Goal: Information Seeking & Learning: Learn about a topic

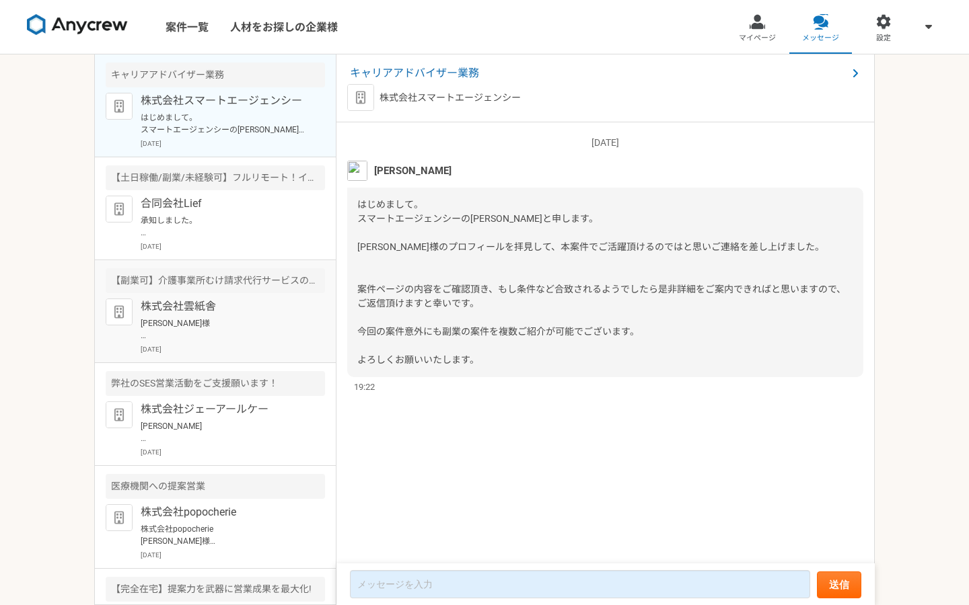
click at [213, 305] on p "株式会社雲紙舎" at bounding box center [224, 307] width 166 height 16
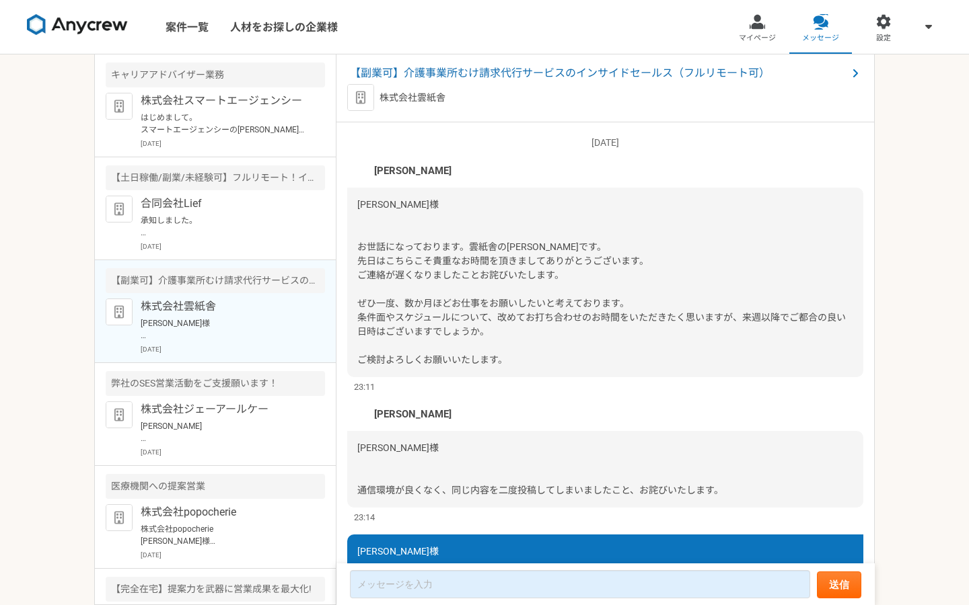
scroll to position [1576, 0]
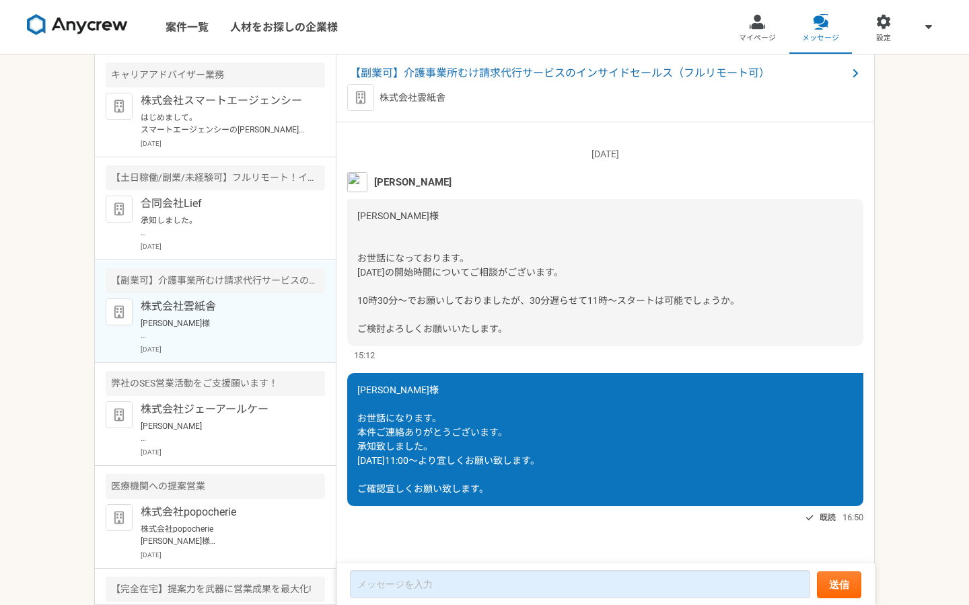
click at [619, 72] on span "【副業可】介護事業所むけ請求代行サービスのインサイドセールス（フルリモート可）" at bounding box center [598, 73] width 497 height 16
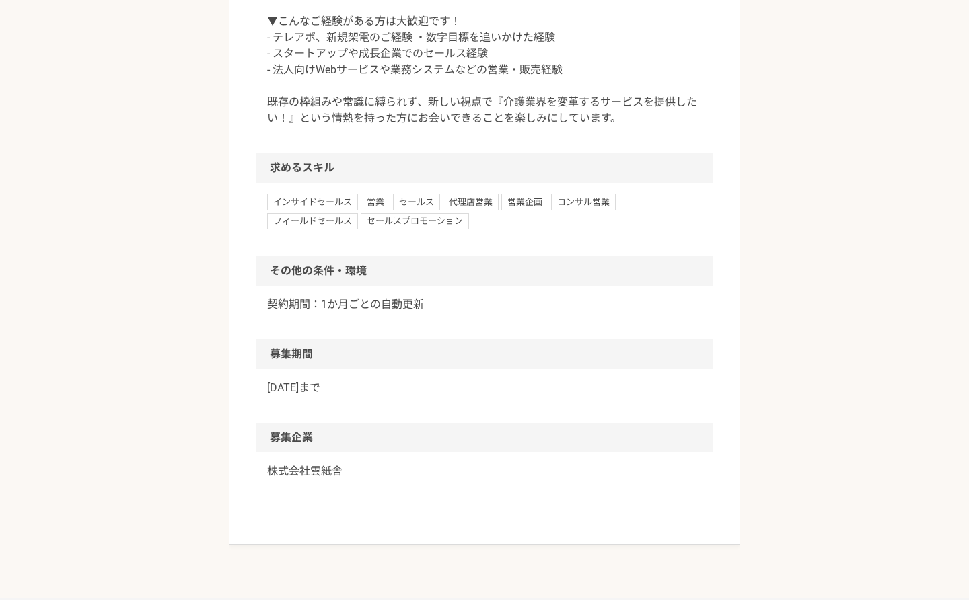
scroll to position [1367, 0]
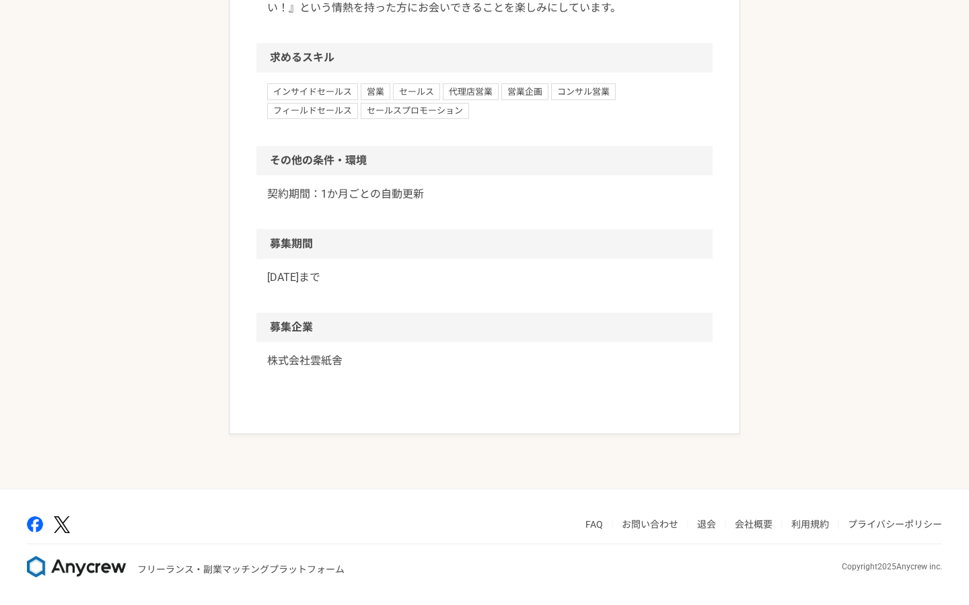
click at [523, 146] on div "インサイドセールス 営業 セールス 代理店営業 営業企画 コンサル営業 フィールドセールス セールスプロモーション" at bounding box center [484, 109] width 456 height 73
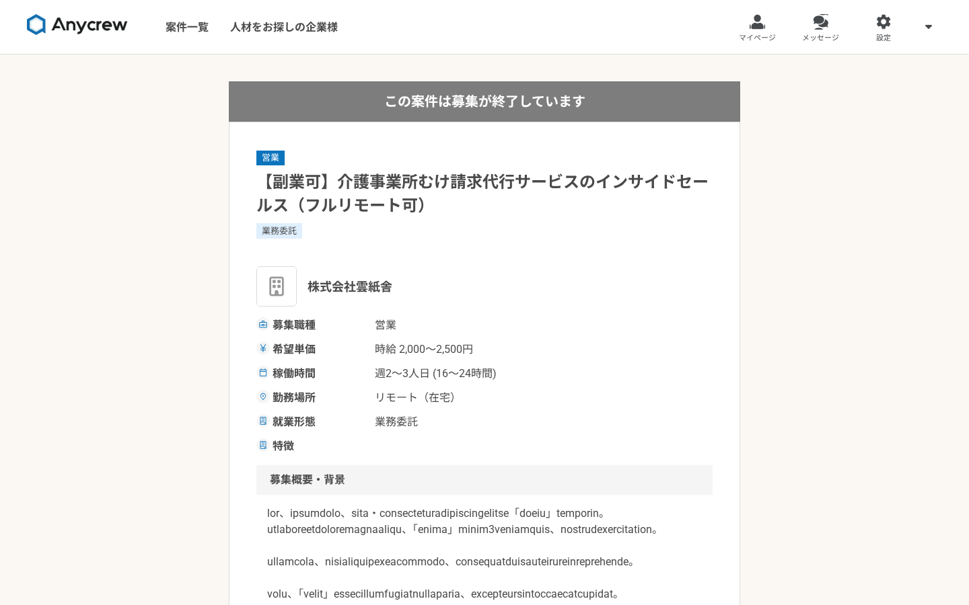
scroll to position [0, 0]
drag, startPoint x: 398, startPoint y: 287, endPoint x: 313, endPoint y: 282, distance: 85.6
click at [313, 282] on div "株式会社雲紙舎" at bounding box center [484, 286] width 456 height 40
copy span "株式会社雲紙舎"
